Goal: Find specific page/section: Find specific page/section

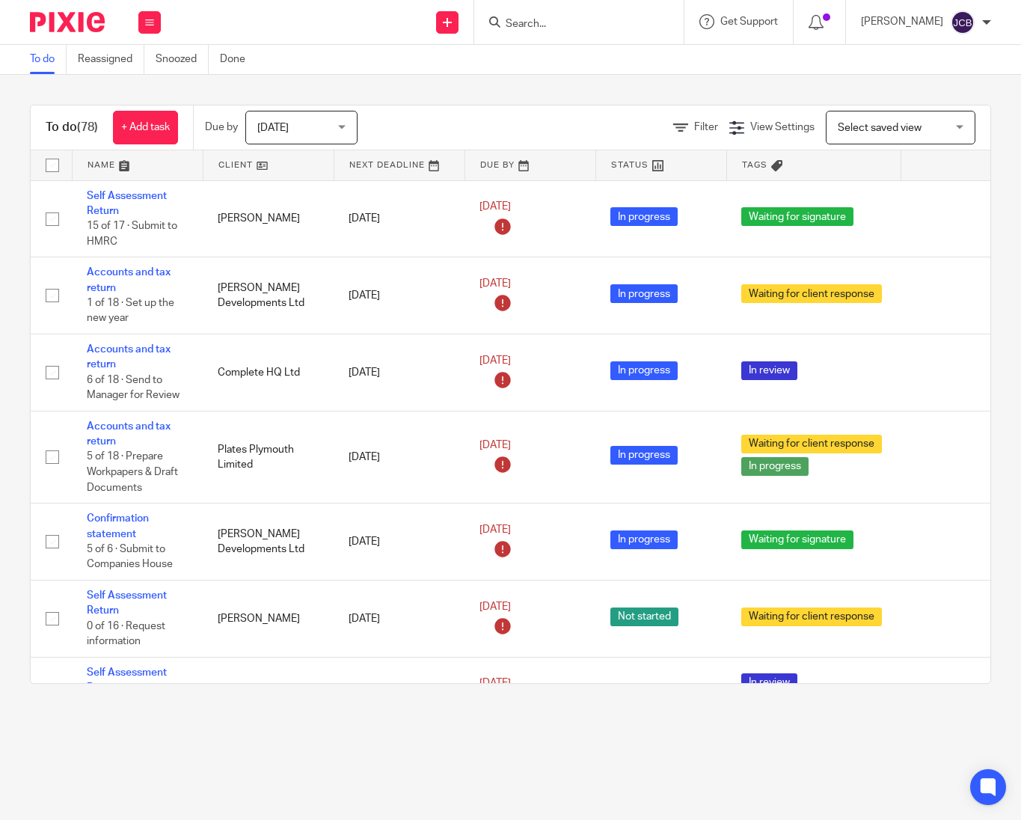
click at [526, 27] on input "Search" at bounding box center [571, 24] width 135 height 13
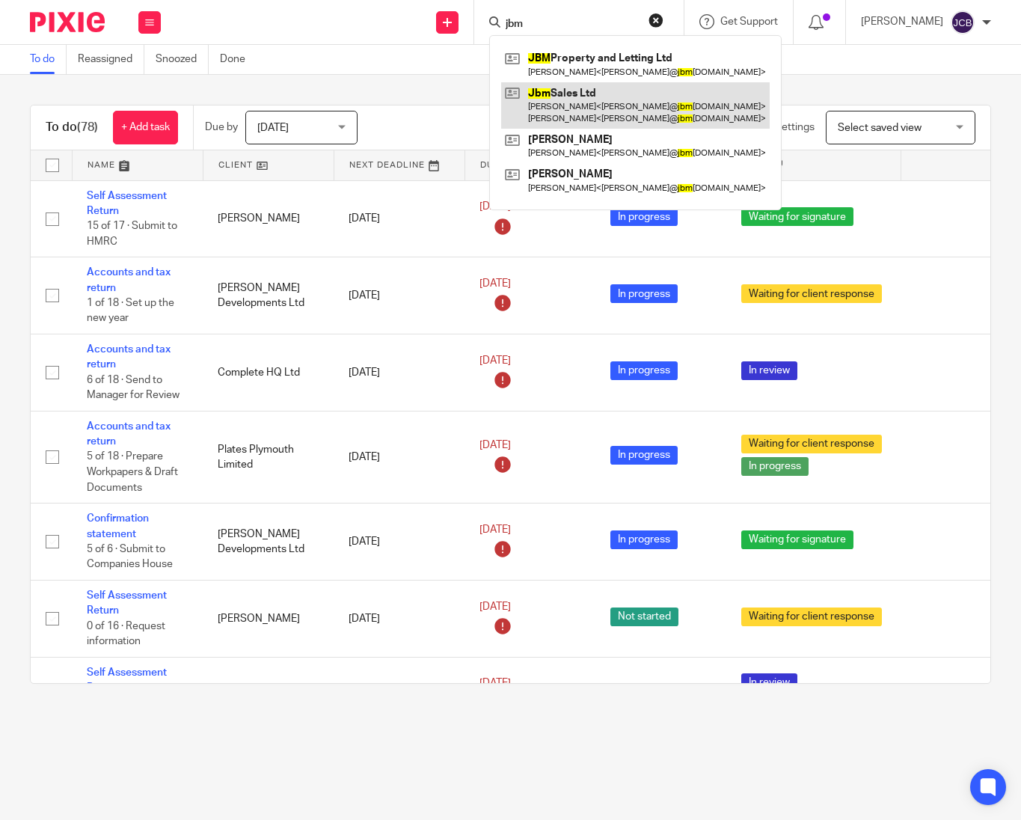
type input "jbm"
click at [581, 82] on link at bounding box center [635, 105] width 269 height 46
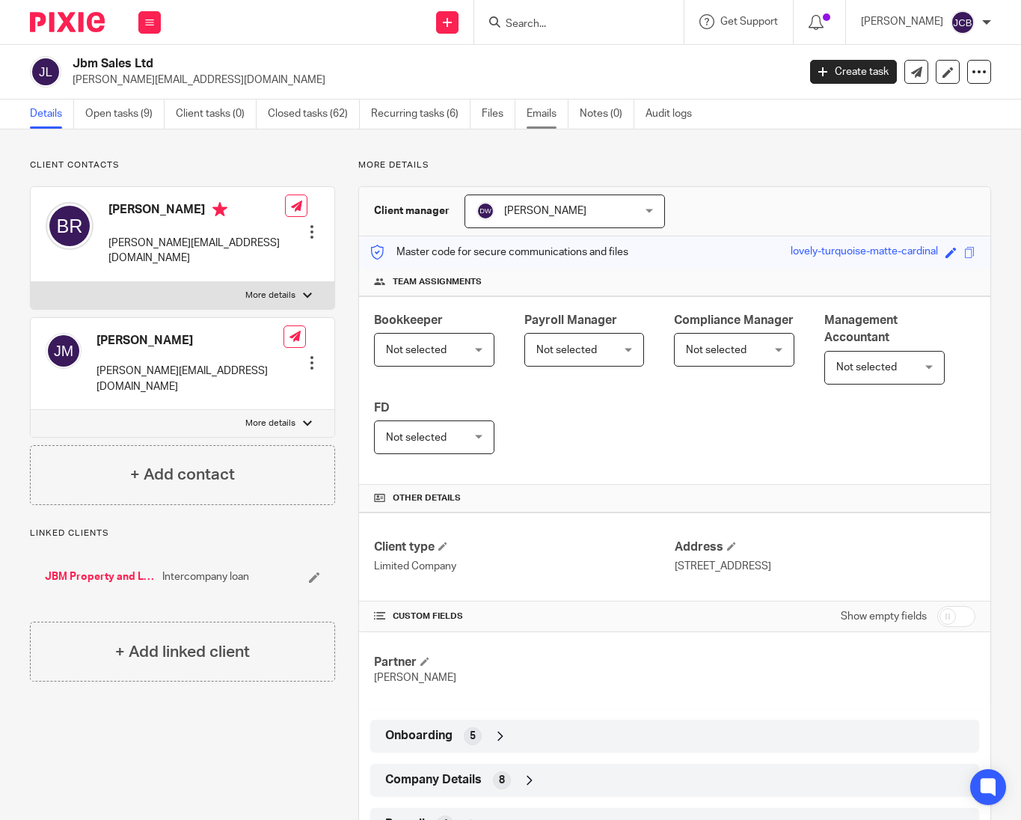
click at [549, 117] on link "Emails" at bounding box center [548, 114] width 42 height 29
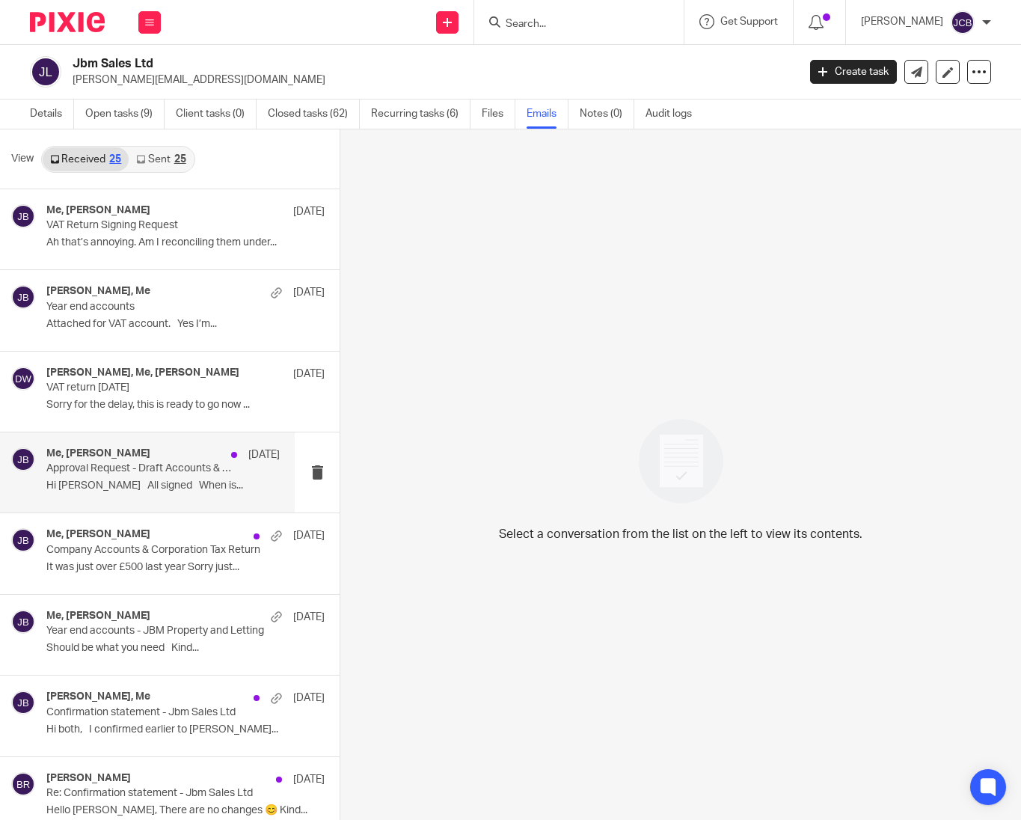
click at [146, 462] on div "Me, [PERSON_NAME] [DATE]" at bounding box center [162, 455] width 233 height 15
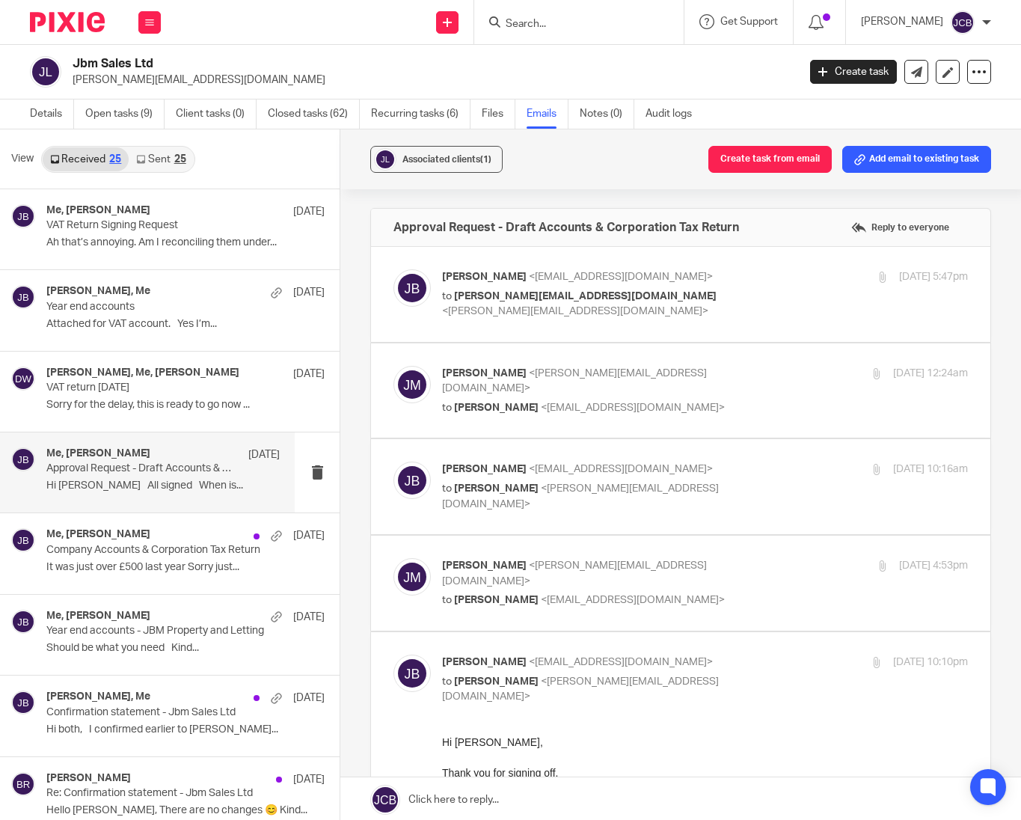
click at [697, 275] on p "[PERSON_NAME] <[EMAIL_ADDRESS][DOMAIN_NAME]>" at bounding box center [617, 277] width 351 height 16
checkbox input "true"
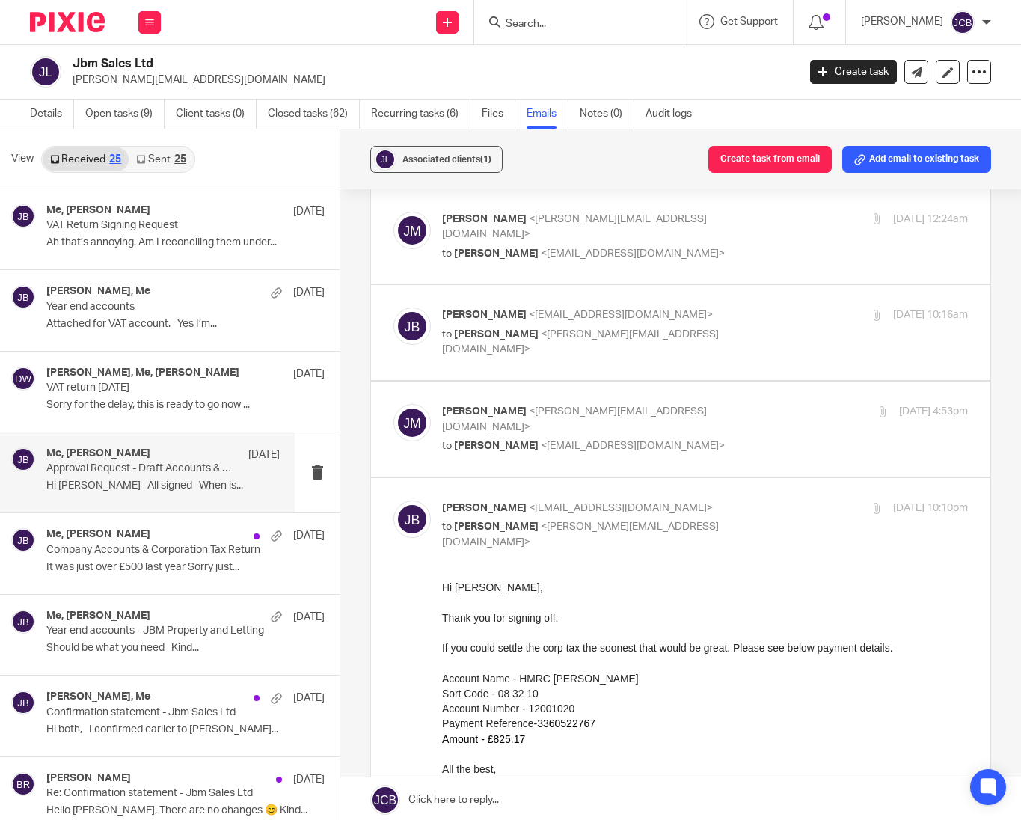
scroll to position [786, 0]
click at [668, 405] on div "[PERSON_NAME] <[PERSON_NAME][EMAIL_ADDRESS][DOMAIN_NAME]> to [PERSON_NAME] <[EM…" at bounding box center [617, 430] width 351 height 50
checkbox input "true"
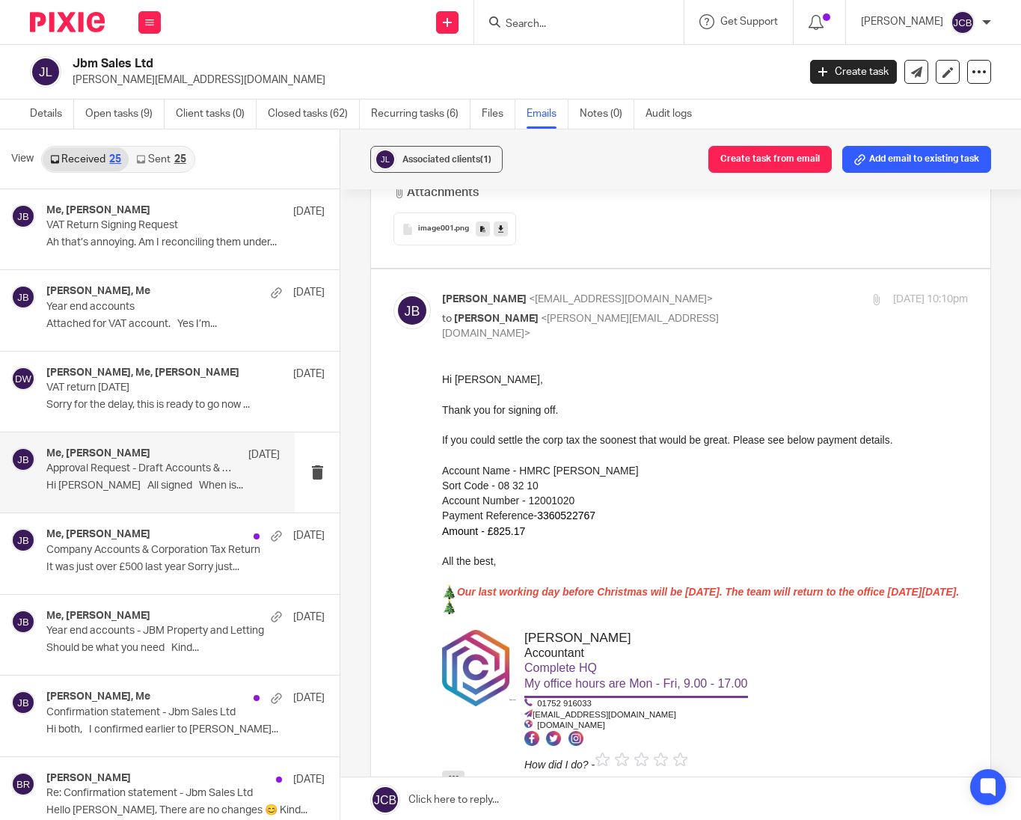
scroll to position [2245, 0]
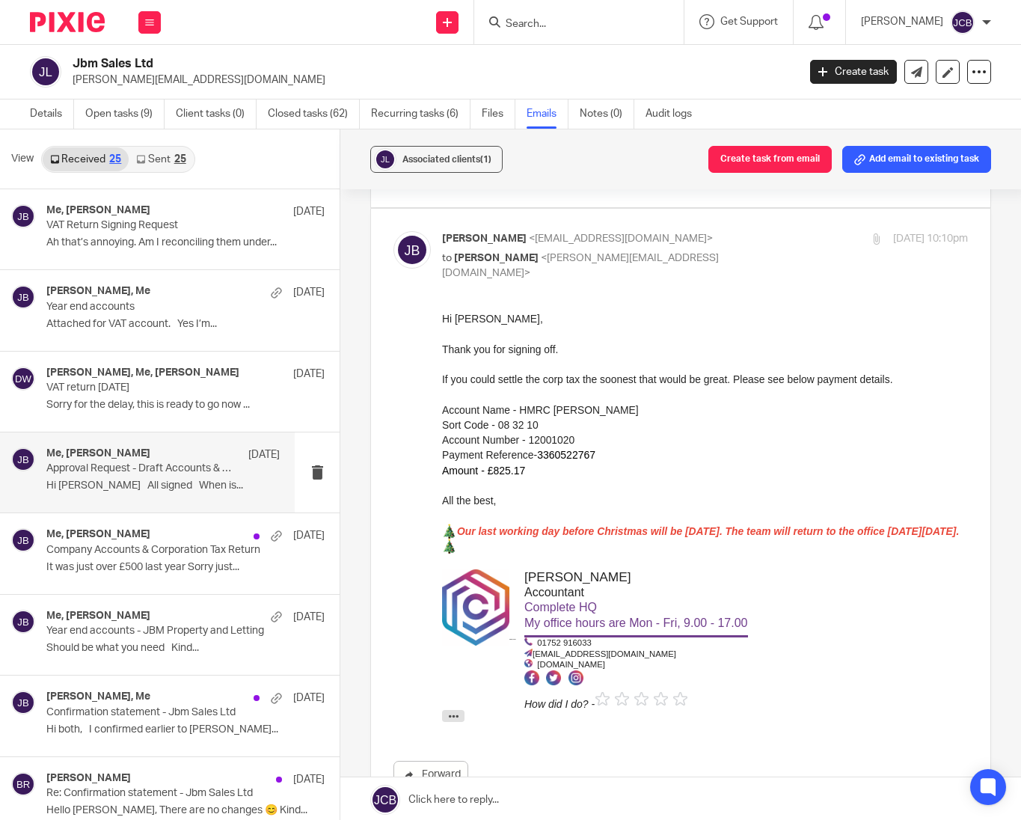
drag, startPoint x: 876, startPoint y: 685, endPoint x: 515, endPoint y: 453, distance: 429.9
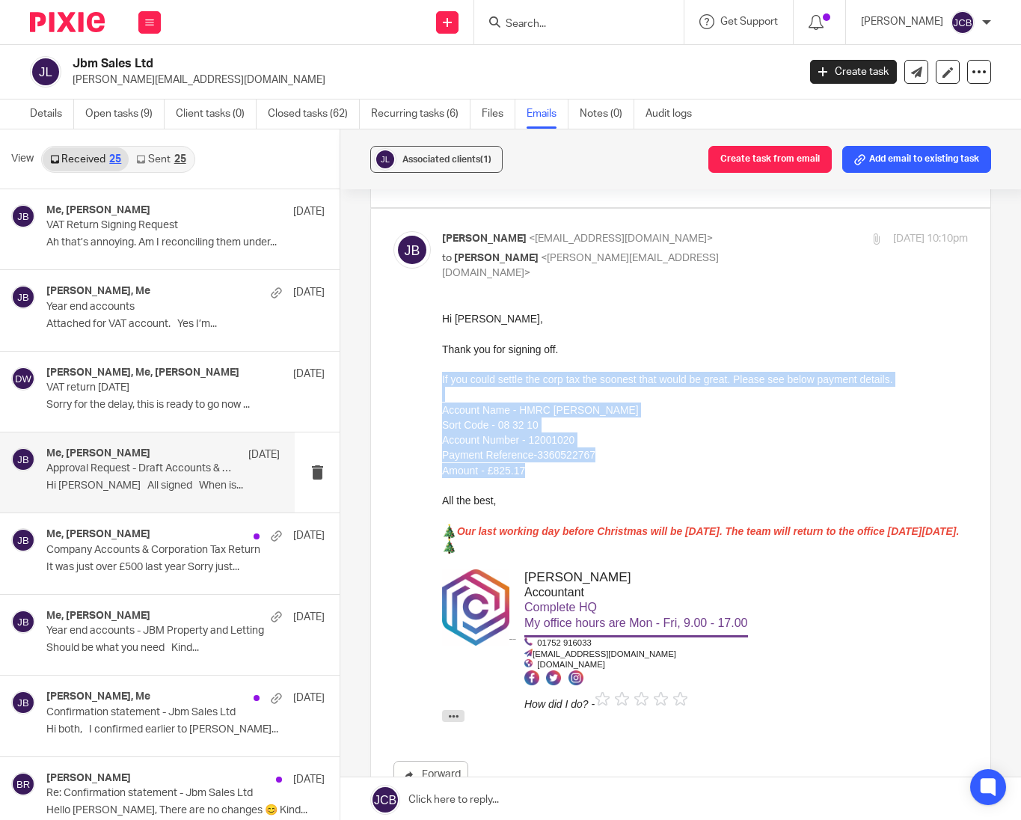
drag, startPoint x: 528, startPoint y: 472, endPoint x: 437, endPoint y: 378, distance: 131.2
click html "Hi [PERSON_NAME], Thank you for signing off. If you could settle the corp tax t…"
copy div "If you could settle the corp tax the soonest that would be great. Please see be…"
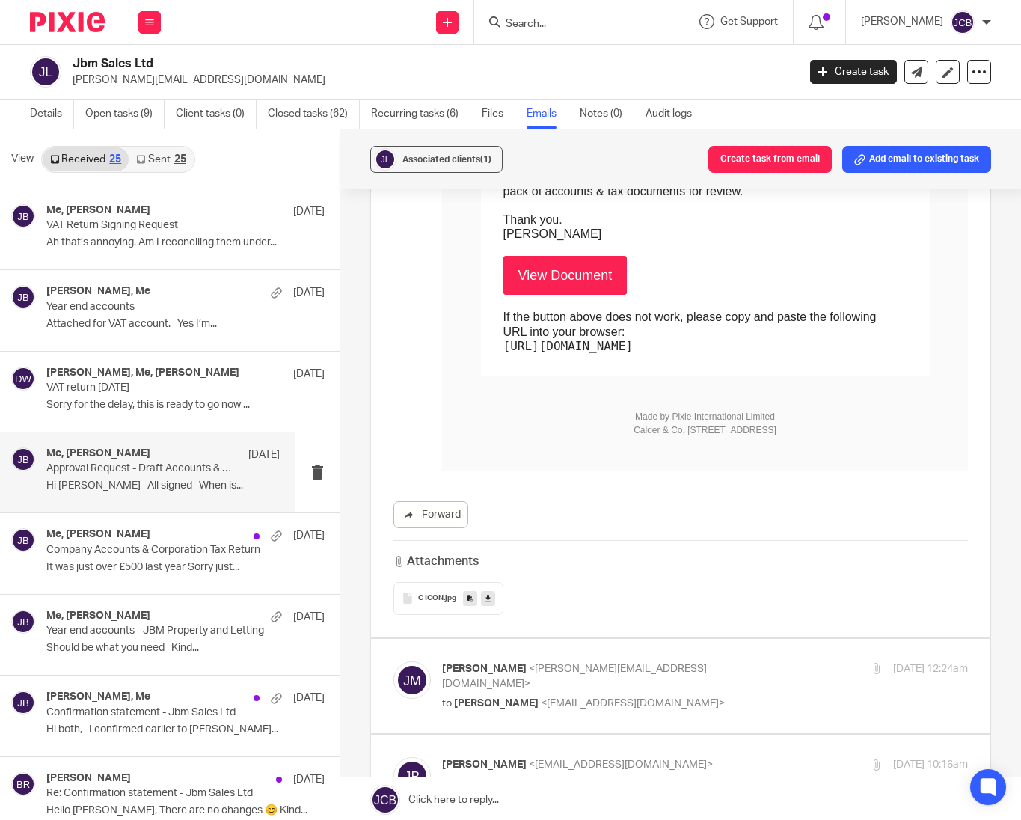
scroll to position [449, 0]
